Goal: Transaction & Acquisition: Obtain resource

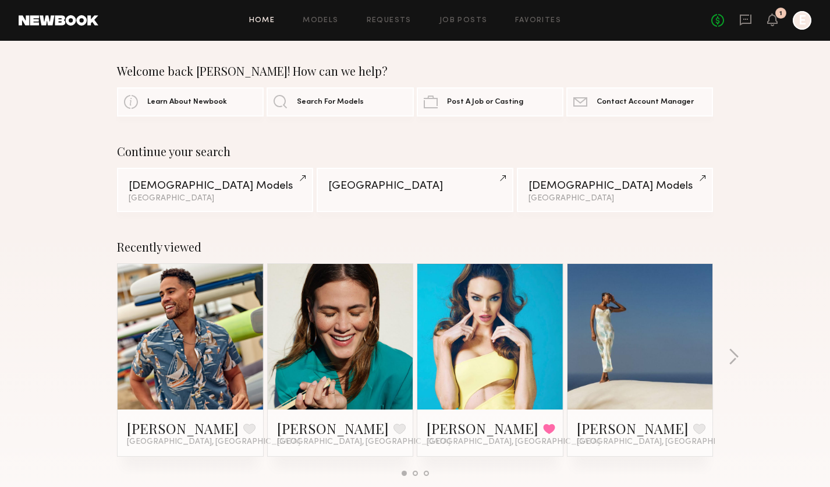
click at [55, 24] on link at bounding box center [59, 20] width 80 height 10
click at [320, 107] on link "Search For Models" at bounding box center [340, 101] width 147 height 29
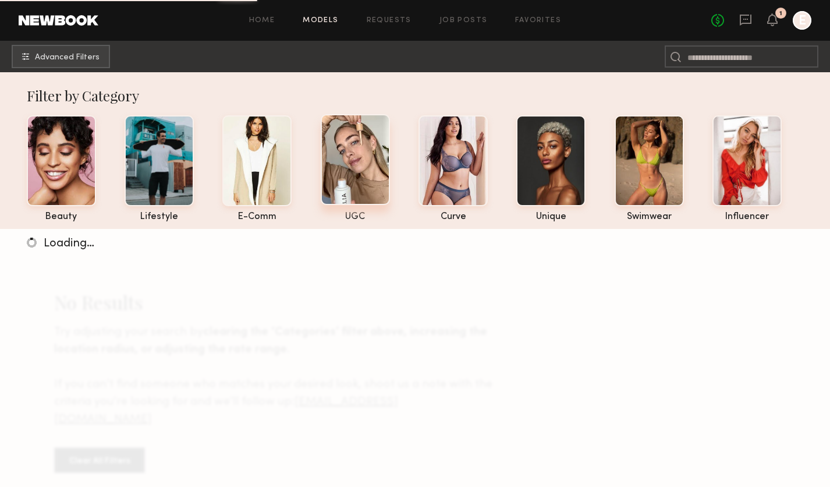
click at [350, 139] on div at bounding box center [355, 159] width 69 height 91
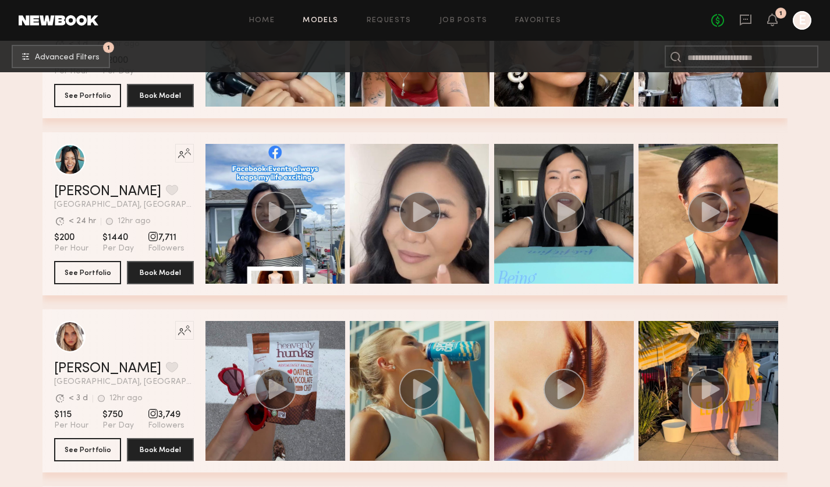
scroll to position [1909, 0]
